Goal: Complete application form

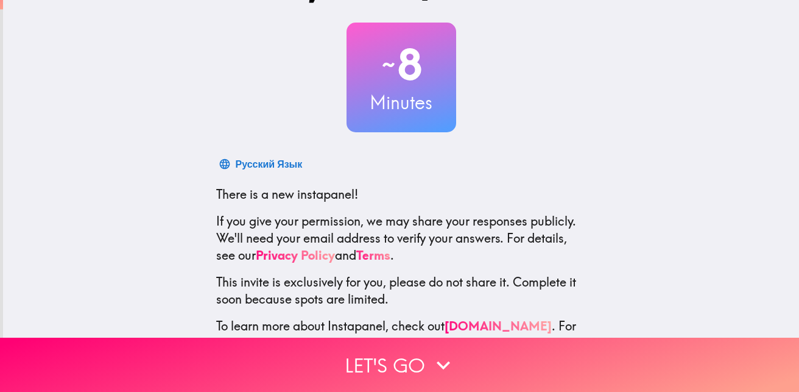
scroll to position [98, 0]
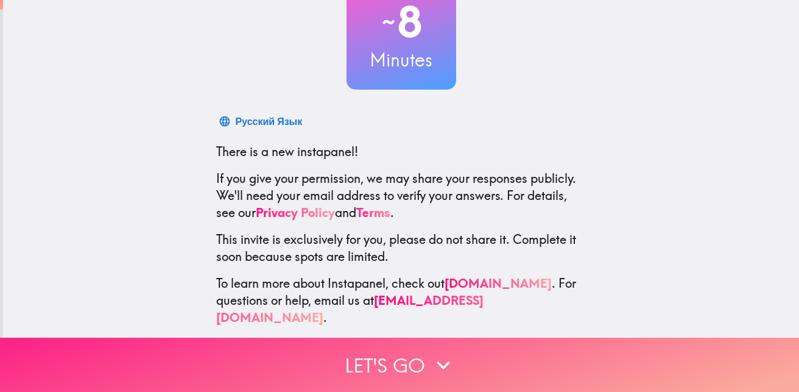
click at [395, 360] on button "Let's go" at bounding box center [399, 365] width 799 height 54
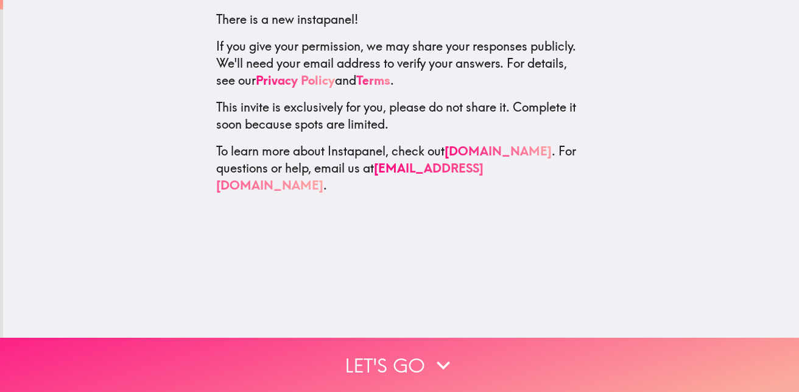
scroll to position [0, 0]
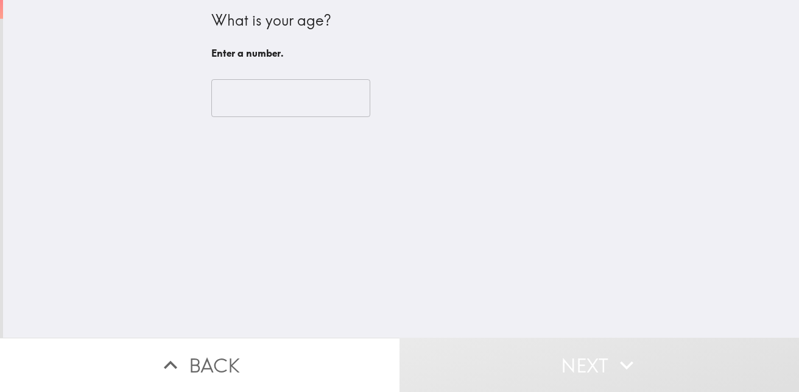
click at [299, 102] on input "number" at bounding box center [290, 98] width 159 height 38
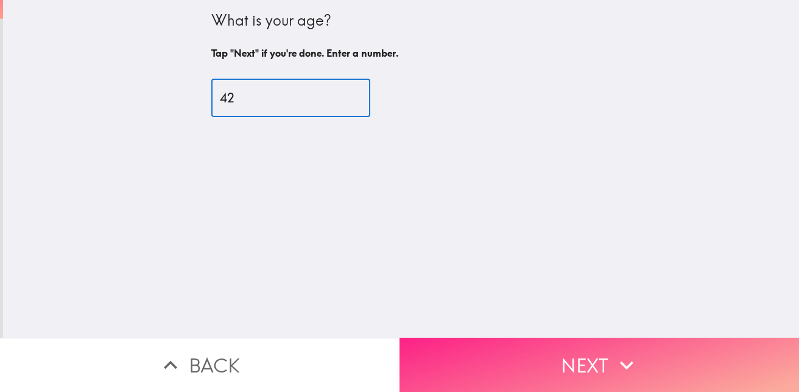
type input "42"
click at [592, 353] on button "Next" at bounding box center [600, 365] width 400 height 54
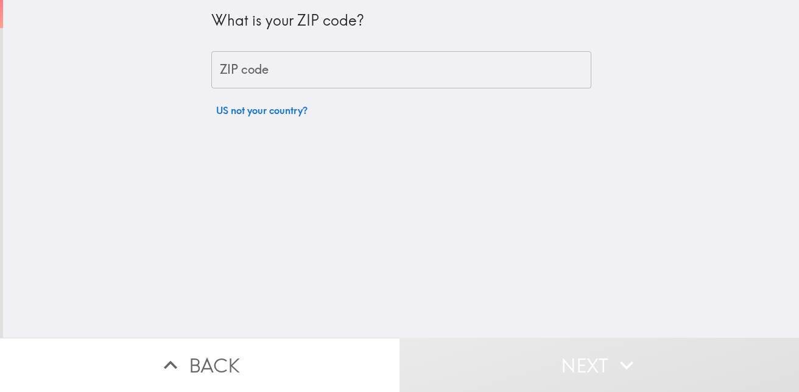
click at [367, 69] on input "ZIP code" at bounding box center [401, 70] width 380 height 38
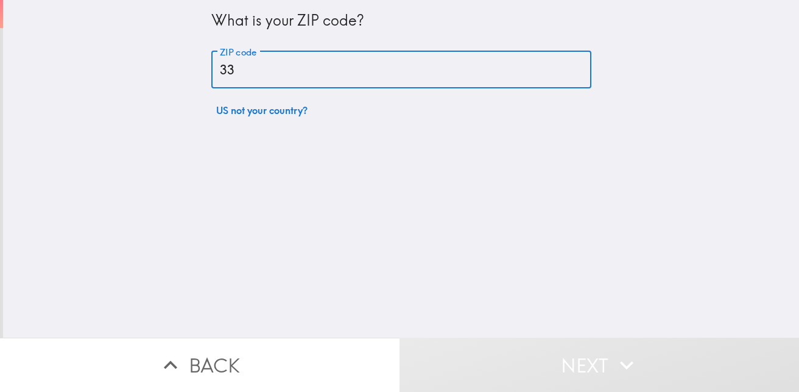
type input "33905"
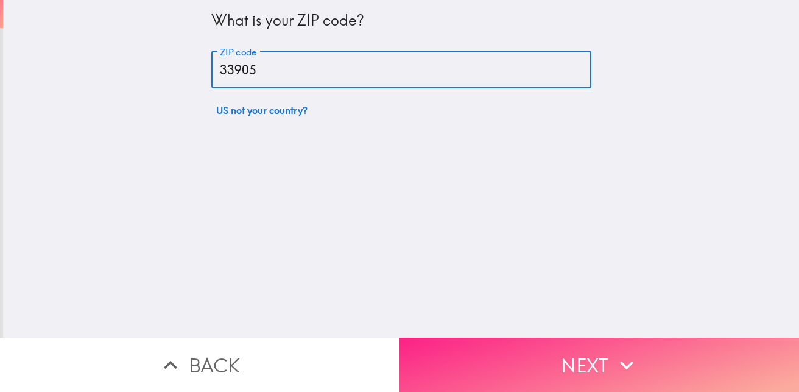
click at [558, 355] on button "Next" at bounding box center [600, 365] width 400 height 54
